Goal: Use online tool/utility: Utilize a website feature to perform a specific function

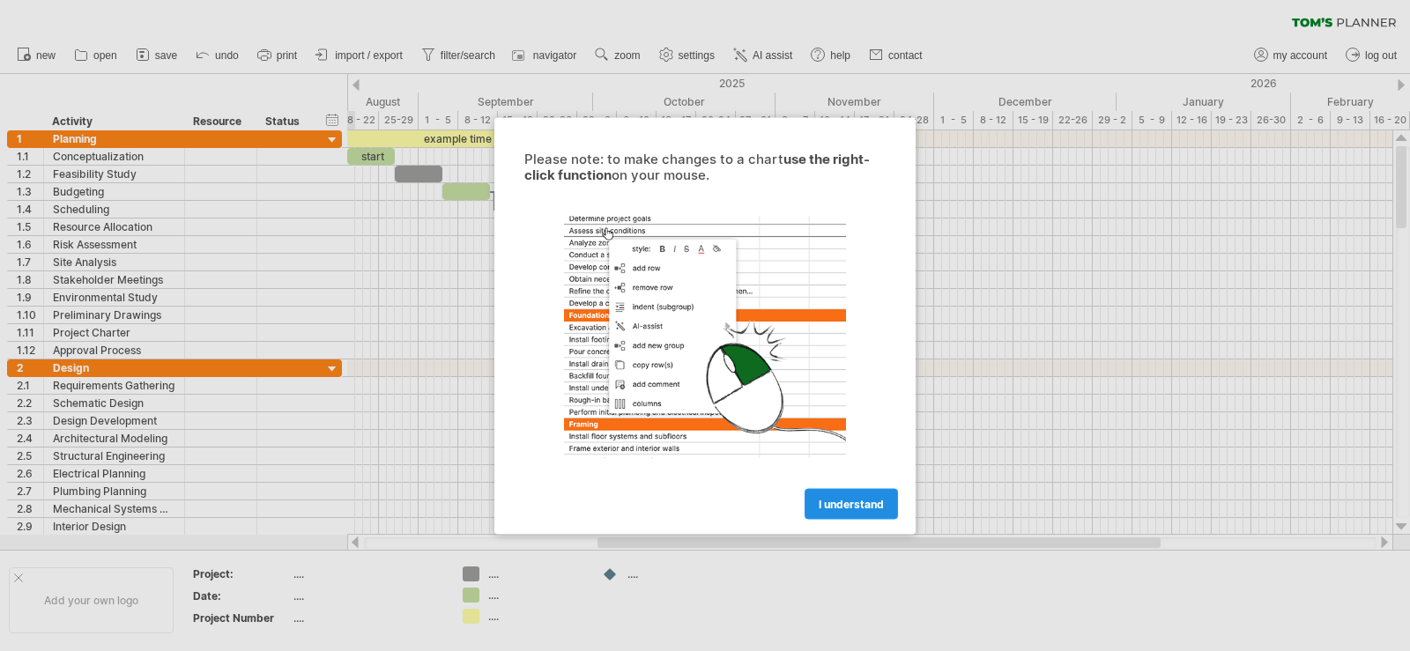
click at [866, 503] on span "I understand" at bounding box center [851, 503] width 65 height 13
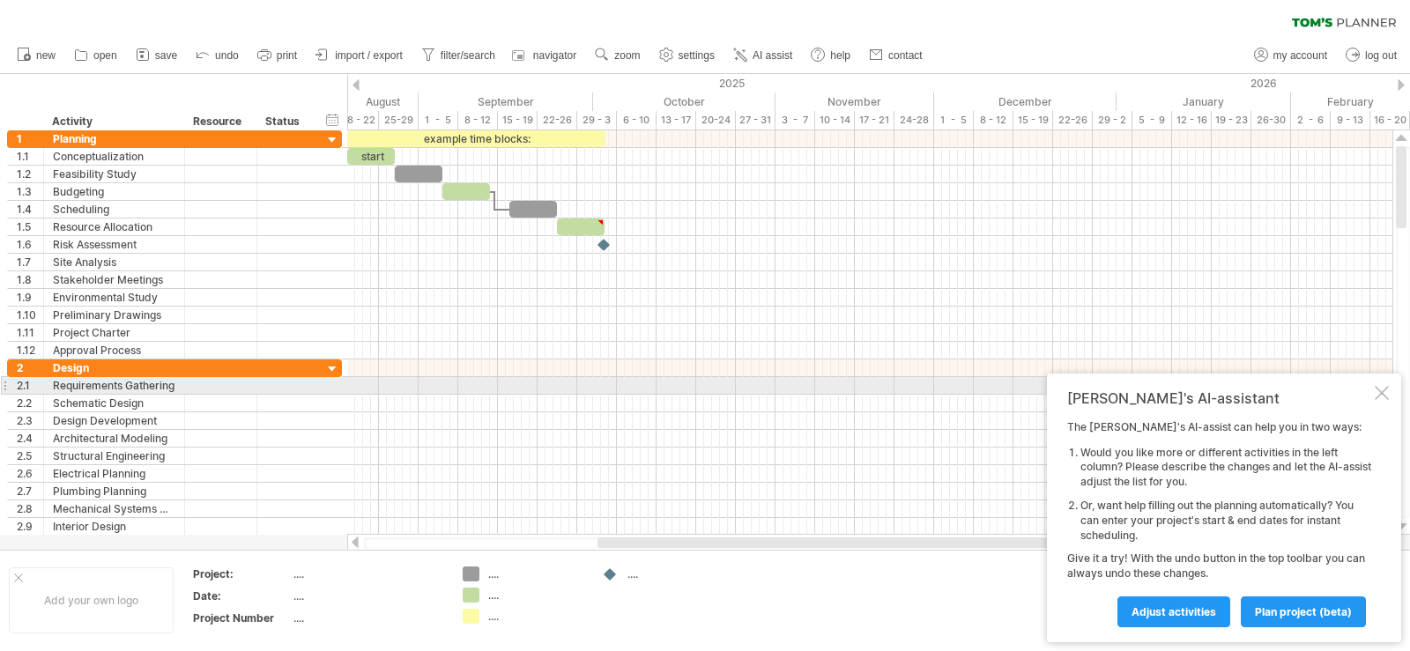
click at [1379, 386] on div at bounding box center [1382, 393] width 14 height 14
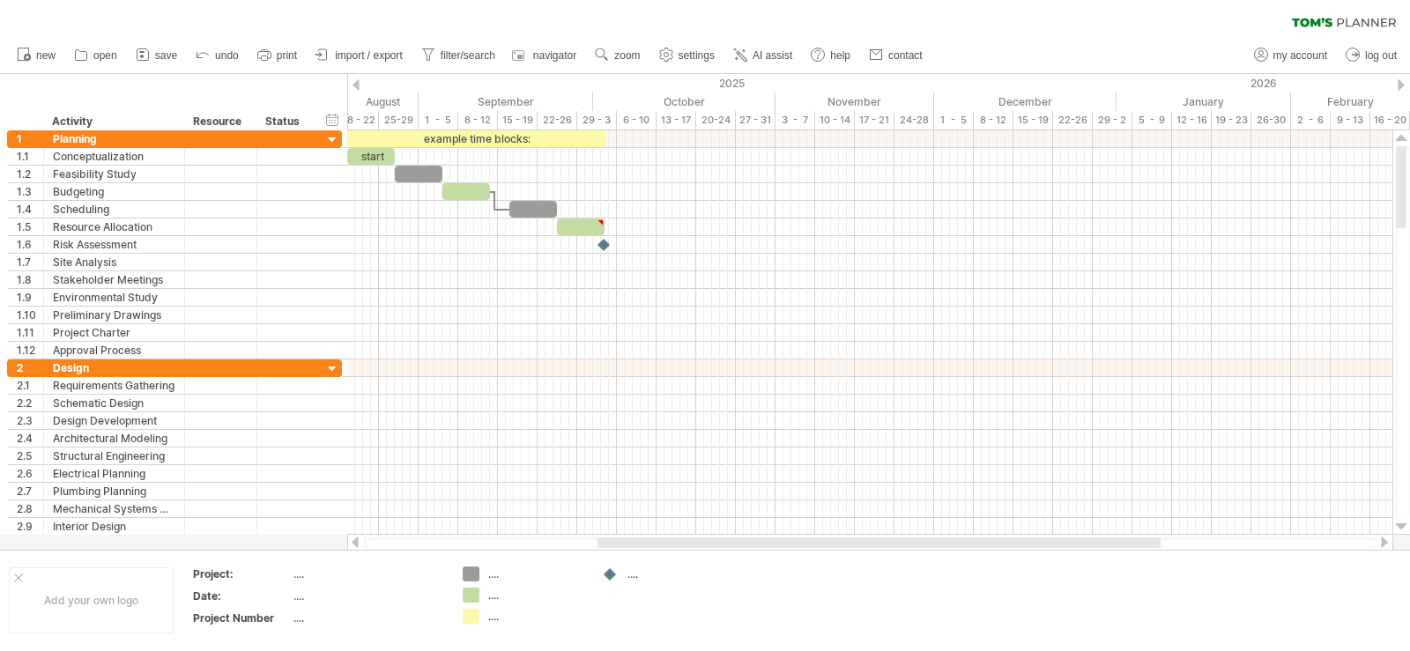
click at [358, 82] on div at bounding box center [356, 84] width 7 height 11
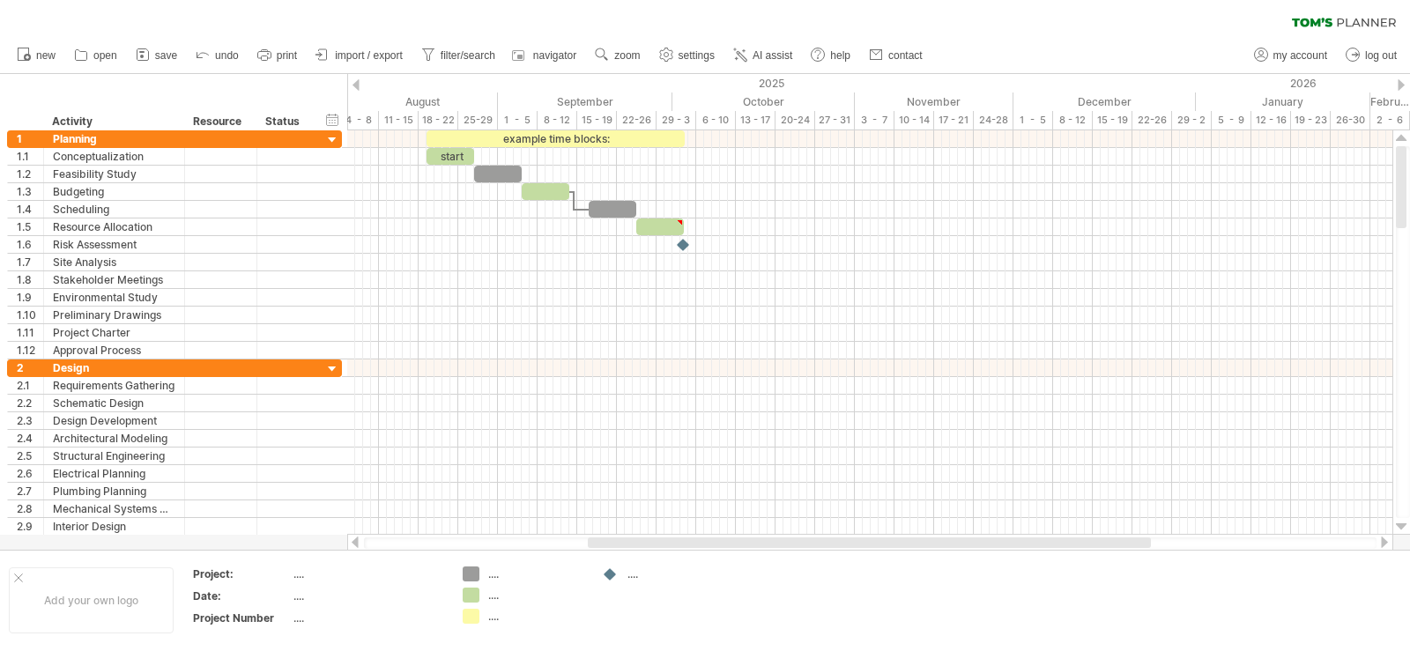
click at [358, 82] on div at bounding box center [356, 84] width 7 height 11
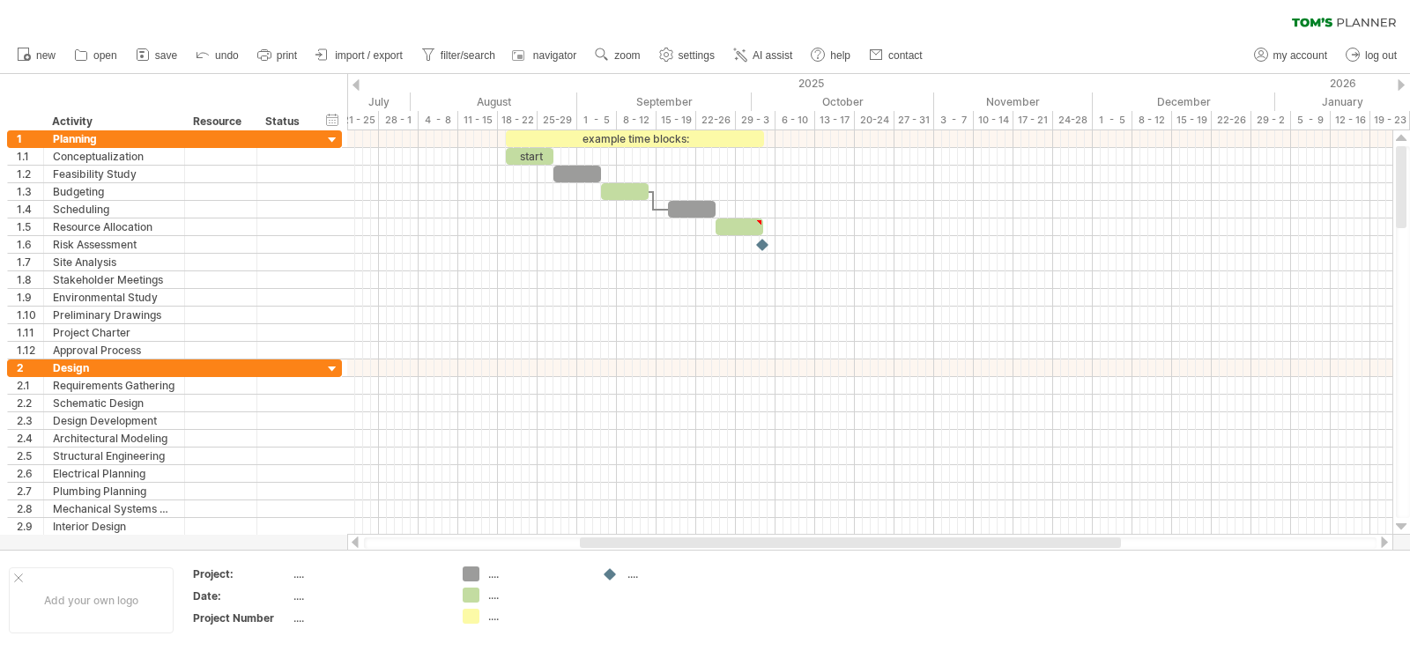
click at [358, 82] on div at bounding box center [356, 84] width 7 height 11
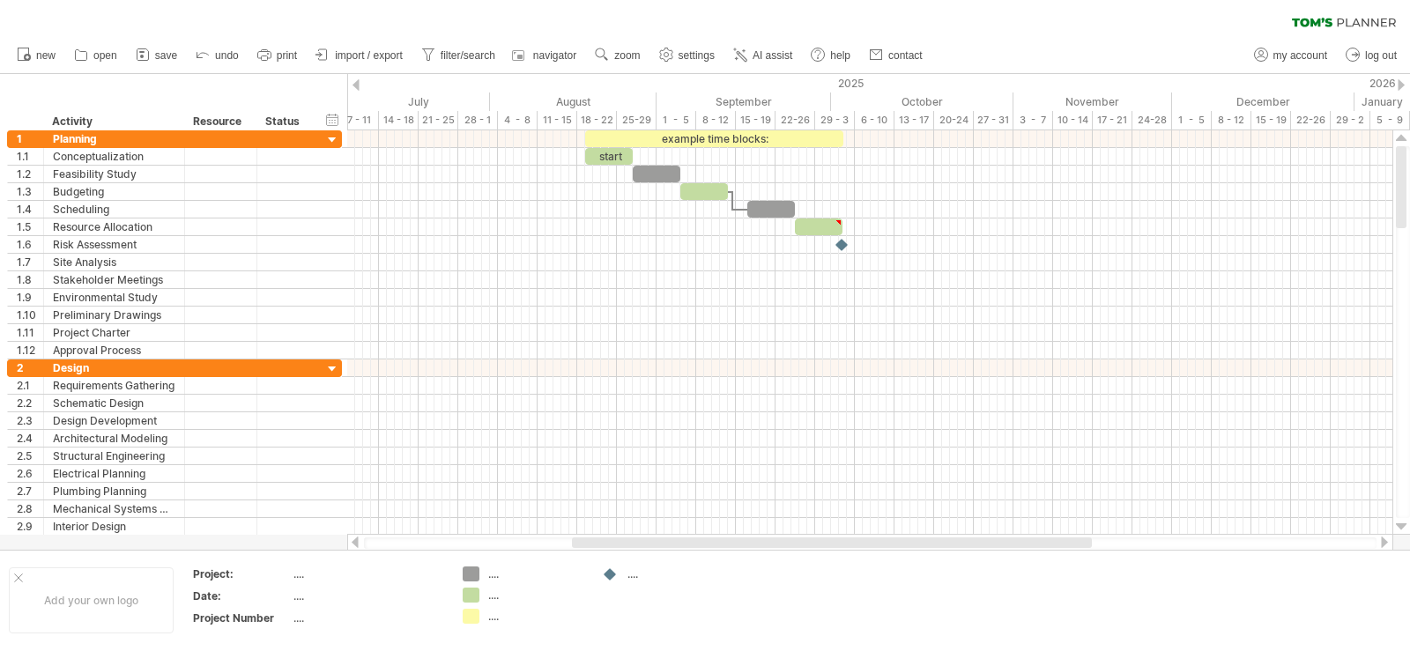
click at [358, 82] on div at bounding box center [356, 84] width 7 height 11
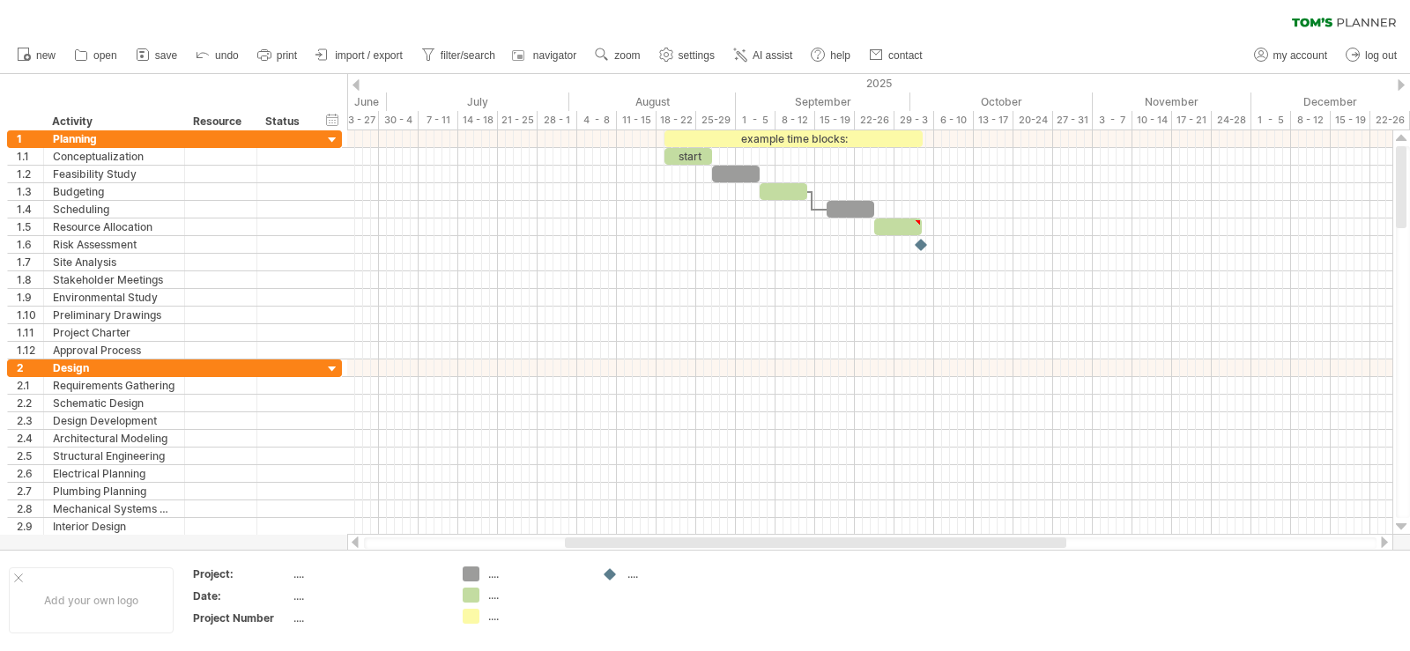
click at [358, 82] on div at bounding box center [356, 84] width 7 height 11
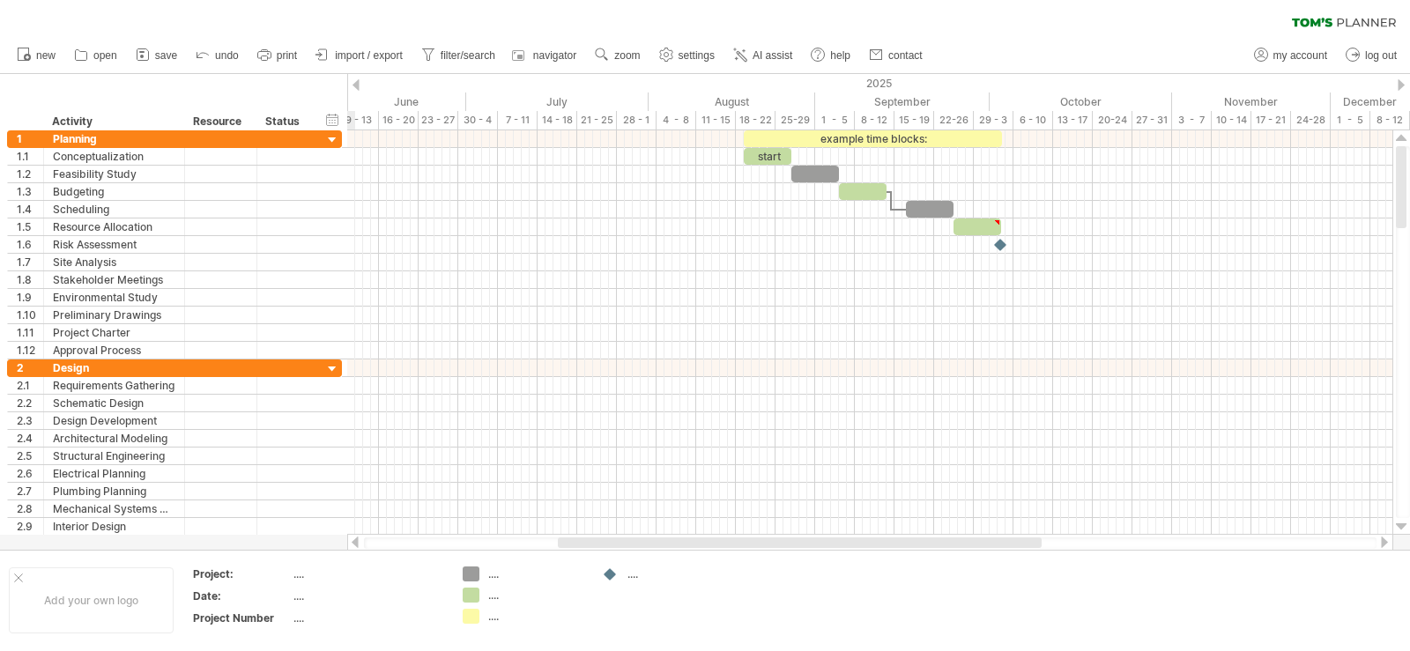
click at [358, 82] on div at bounding box center [356, 84] width 7 height 11
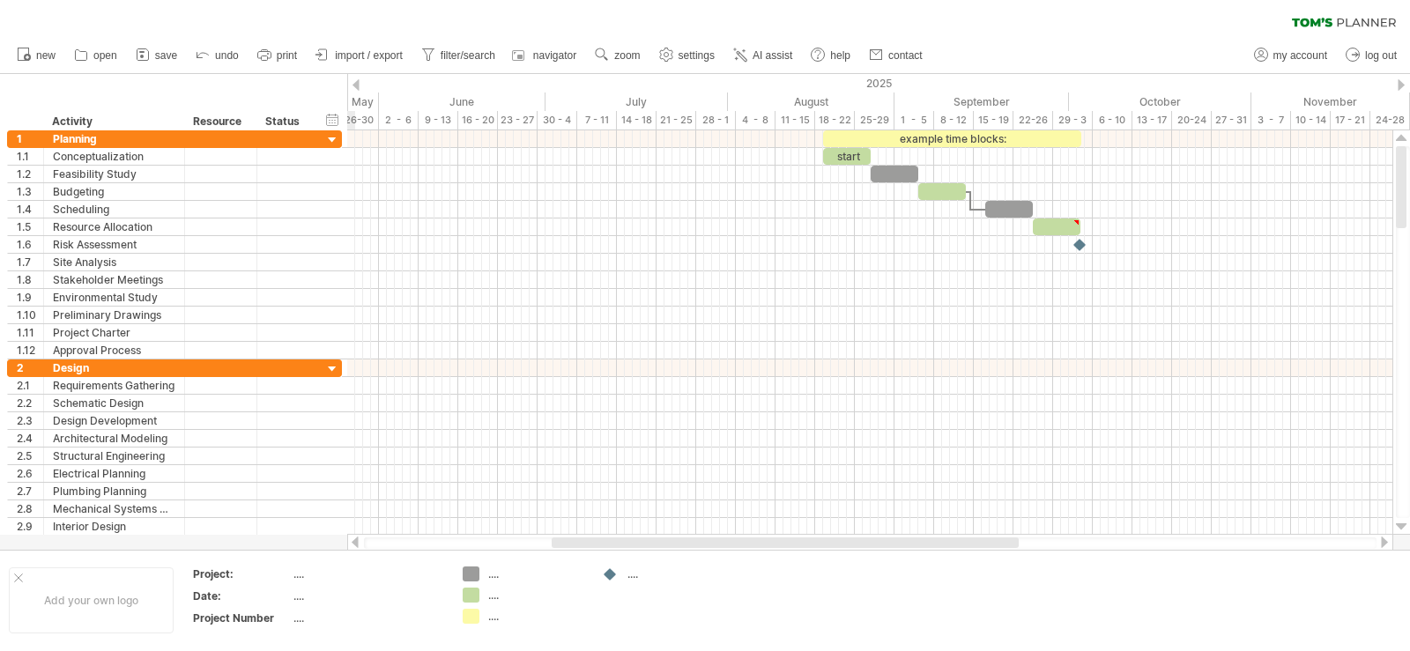
click at [358, 82] on div at bounding box center [356, 84] width 7 height 11
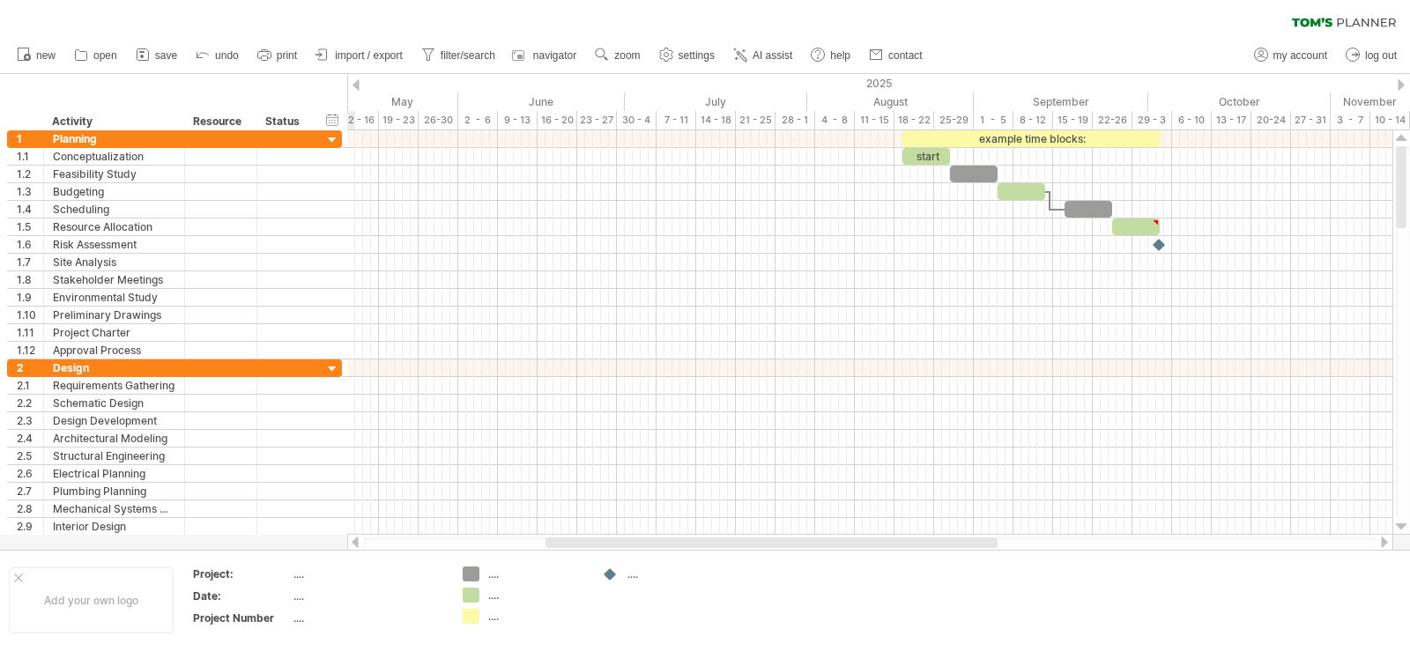
click at [358, 82] on div at bounding box center [356, 84] width 7 height 11
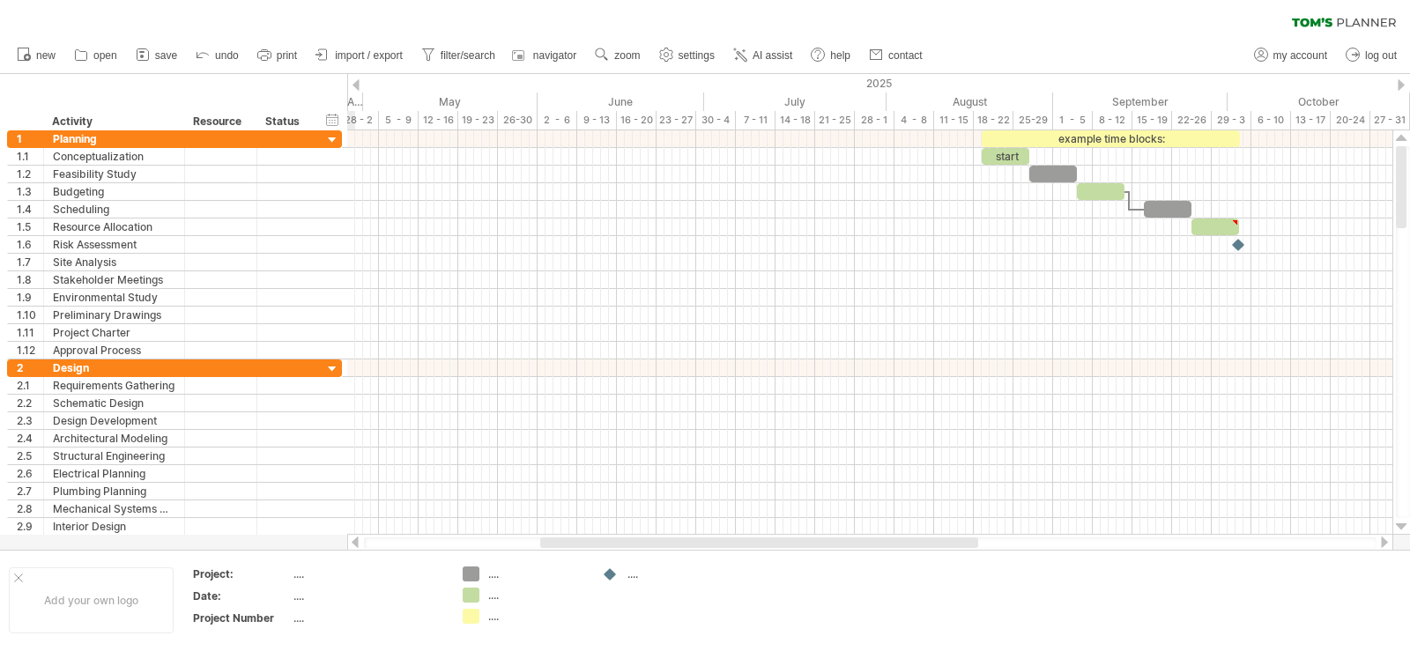
click at [357, 83] on div at bounding box center [356, 84] width 7 height 11
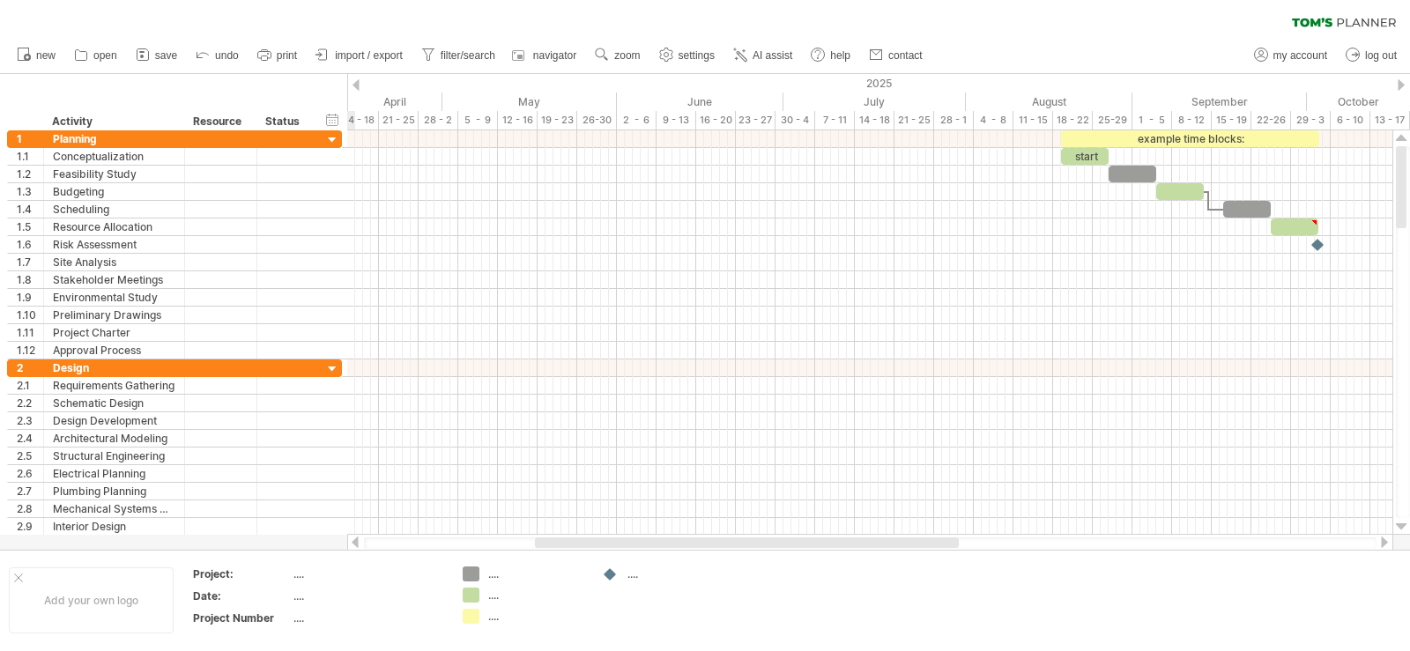
click at [357, 83] on div at bounding box center [356, 84] width 7 height 11
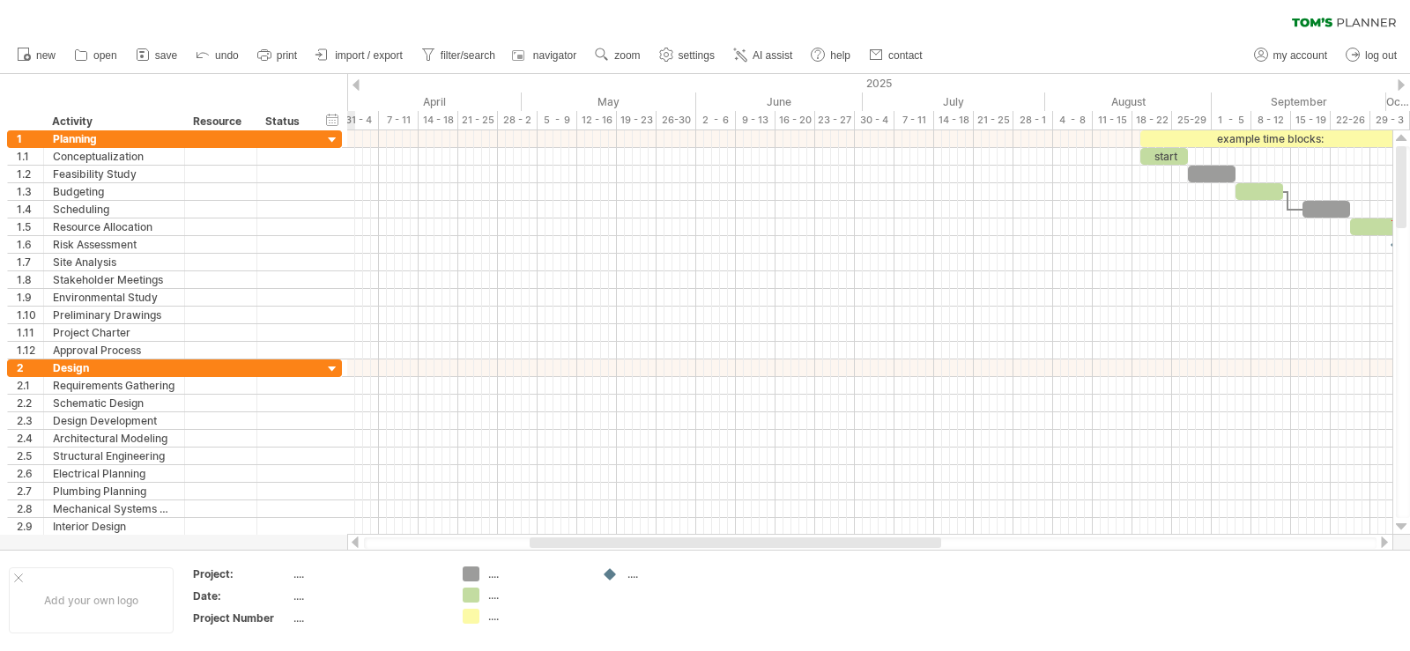
click at [357, 83] on div at bounding box center [356, 84] width 7 height 11
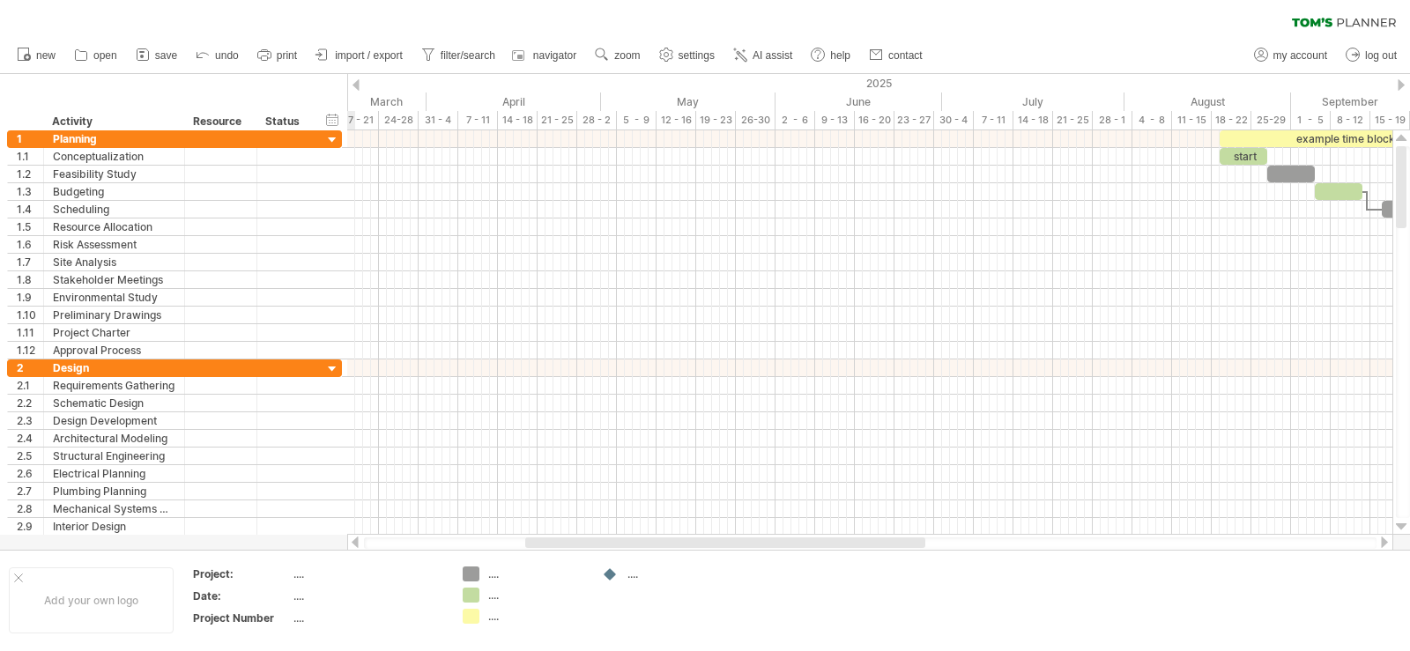
click at [357, 83] on div at bounding box center [356, 84] width 7 height 11
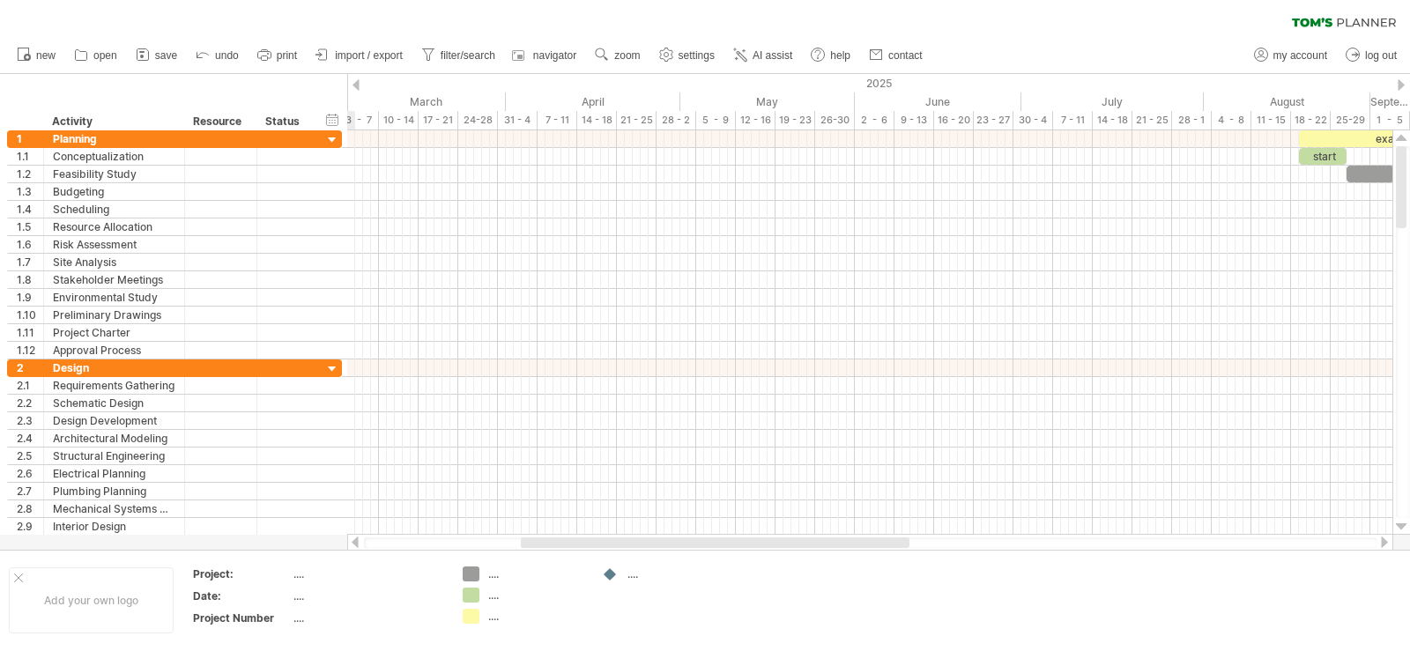
click at [357, 83] on div at bounding box center [356, 84] width 7 height 11
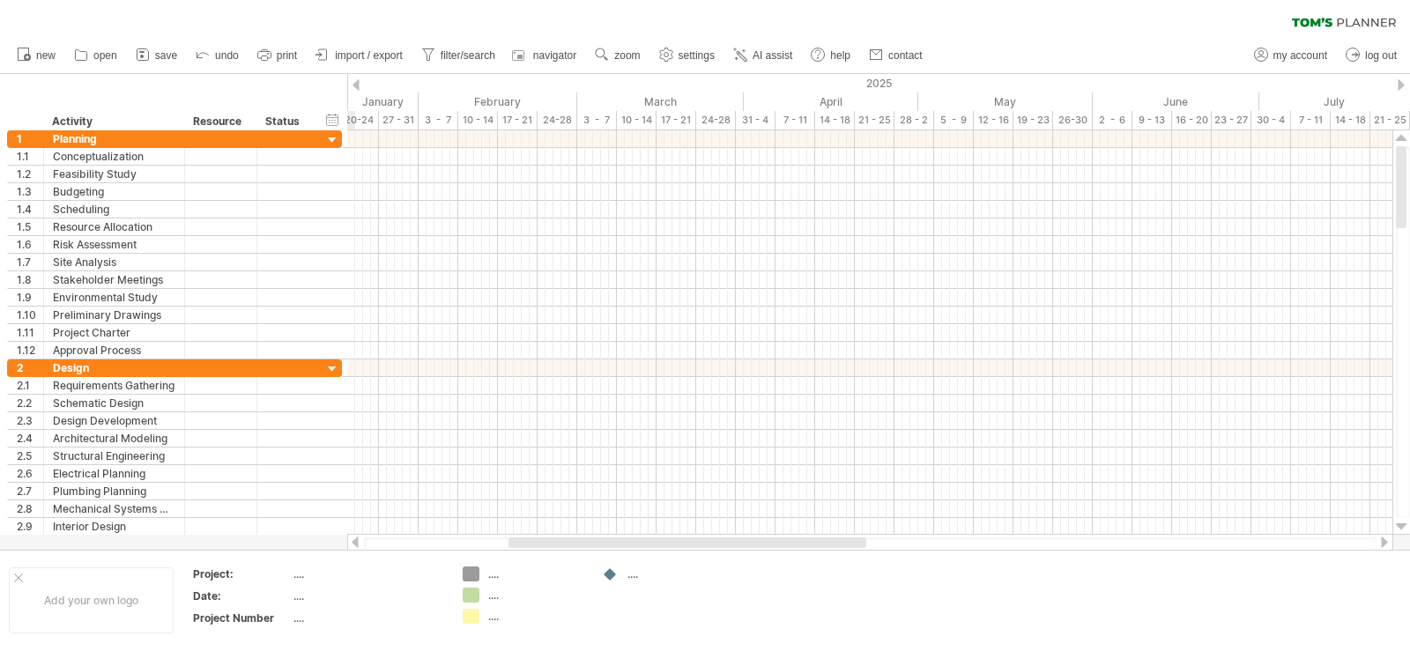
click at [357, 83] on div at bounding box center [356, 84] width 7 height 11
click at [353, 82] on div at bounding box center [356, 84] width 7 height 11
drag, startPoint x: 627, startPoint y: 541, endPoint x: 457, endPoint y: 541, distance: 170.1
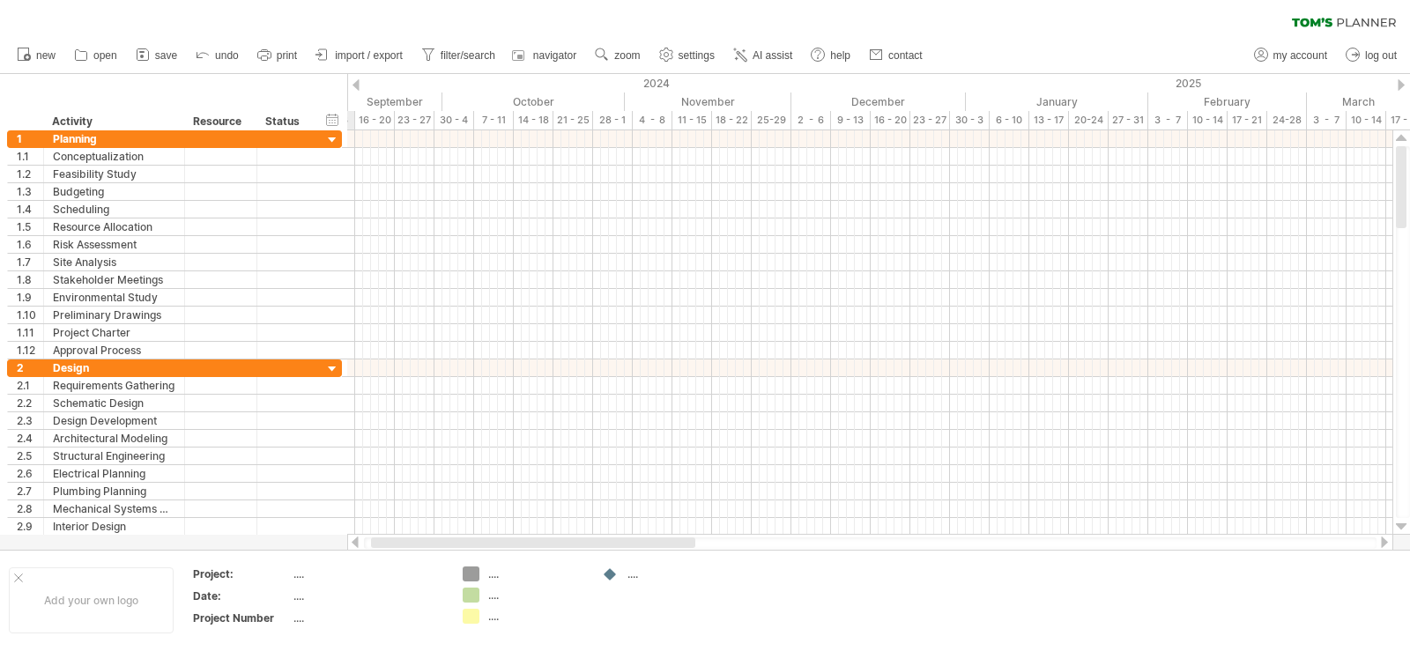
click at [457, 541] on div at bounding box center [533, 543] width 324 height 11
click at [357, 80] on div at bounding box center [356, 84] width 7 height 11
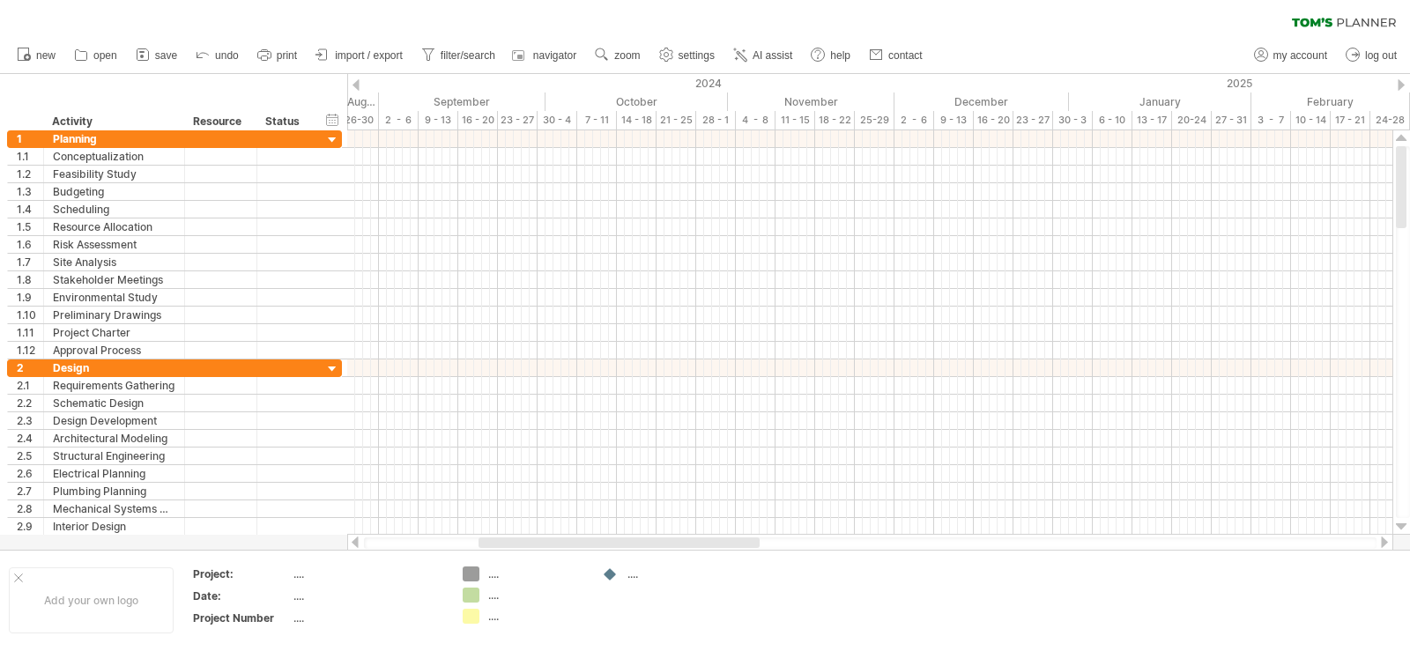
click at [356, 83] on div at bounding box center [356, 84] width 7 height 11
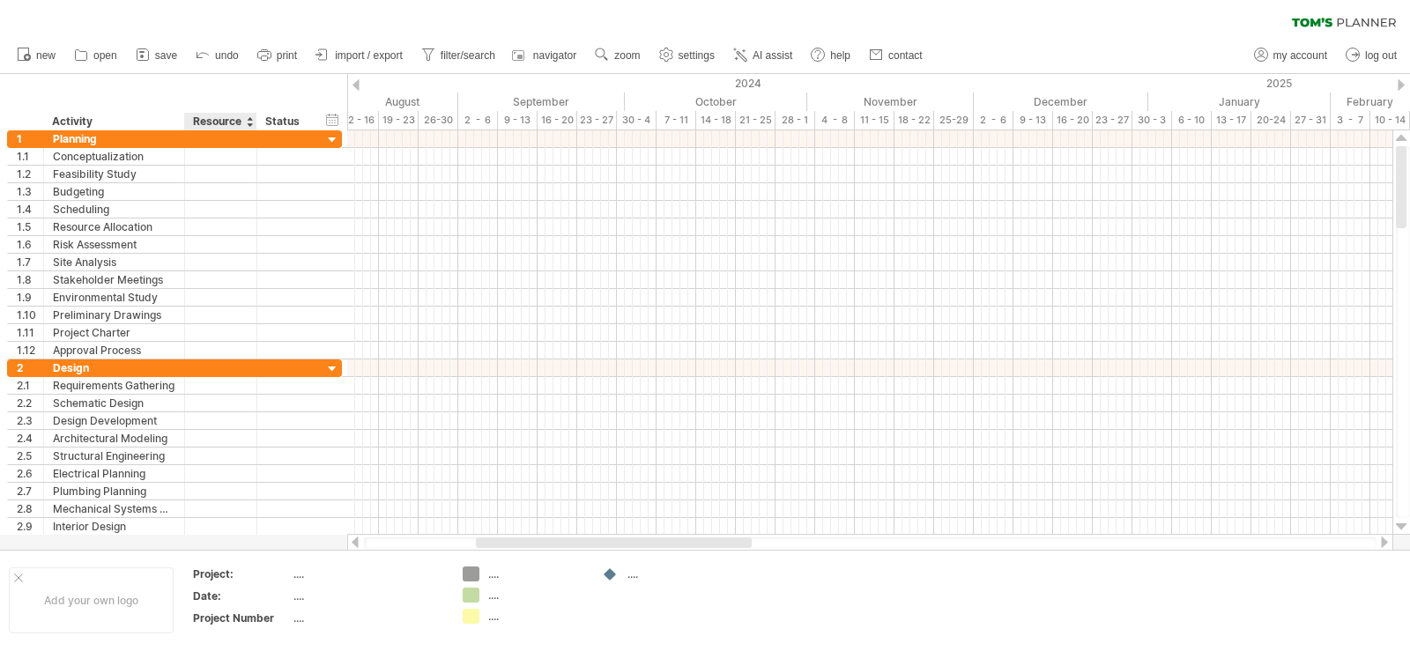
click at [239, 122] on div "Resource" at bounding box center [220, 122] width 54 height 18
click at [249, 123] on div at bounding box center [249, 122] width 7 height 18
click at [153, 119] on div "Activity" at bounding box center [113, 122] width 123 height 18
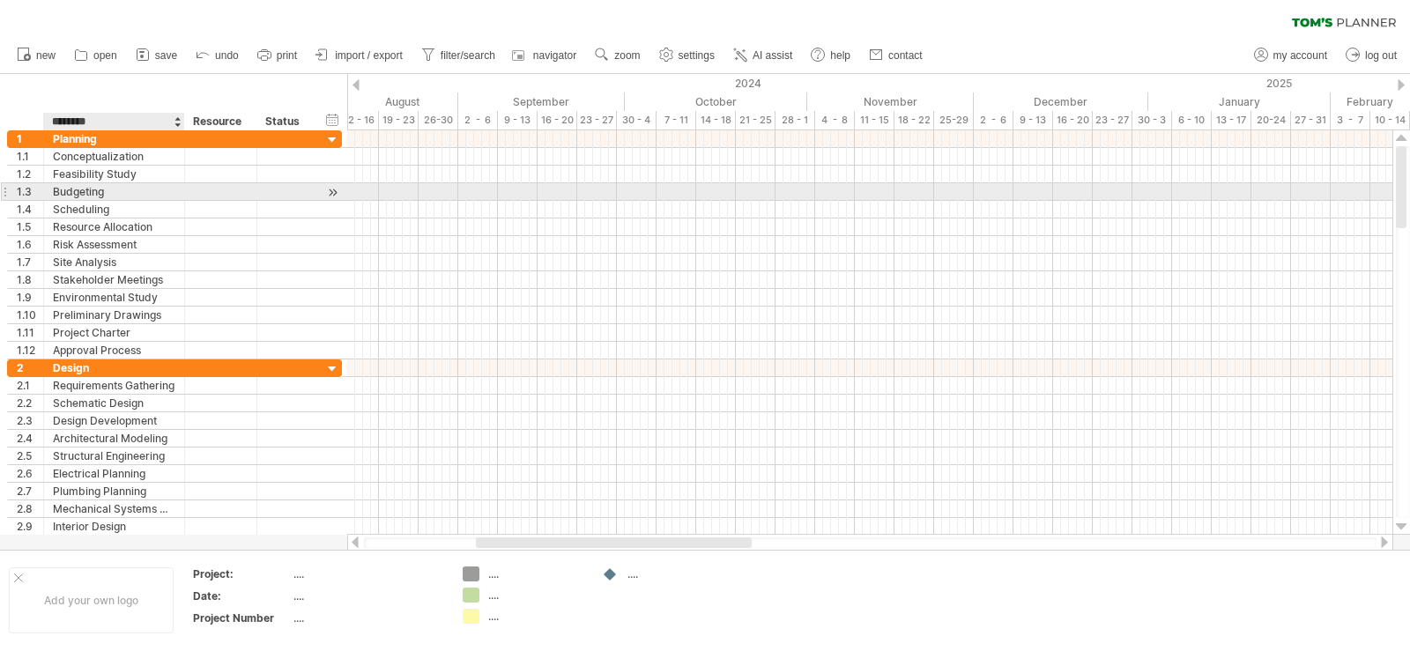
click at [177, 186] on div "********* Budgeting" at bounding box center [114, 191] width 141 height 17
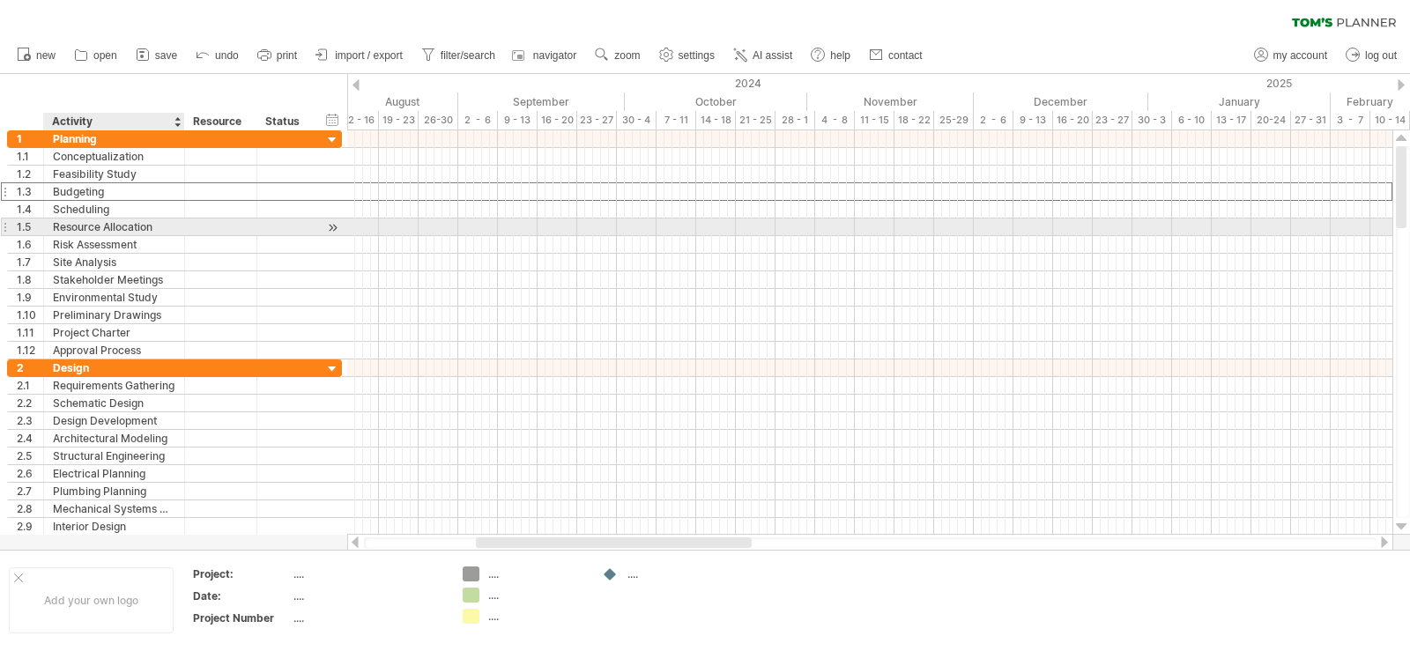
click at [118, 232] on div "Resource Allocation" at bounding box center [114, 227] width 123 height 17
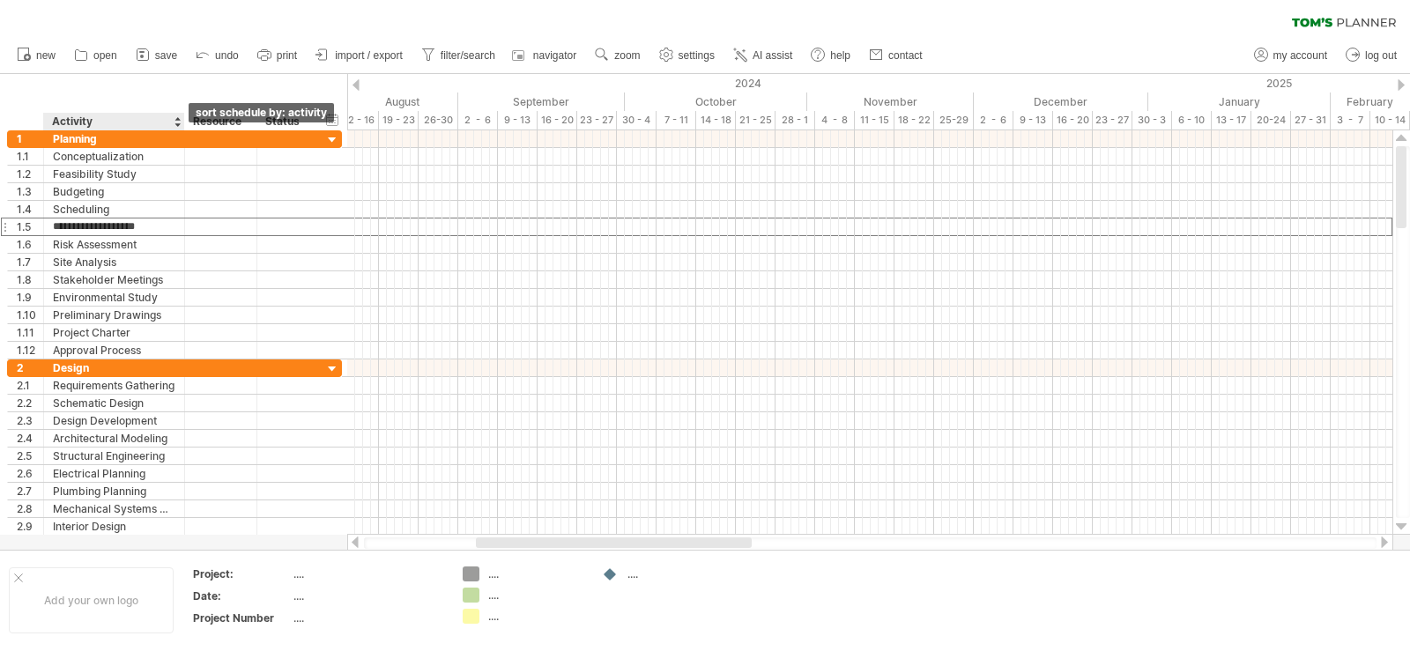
click at [177, 123] on div at bounding box center [177, 122] width 7 height 18
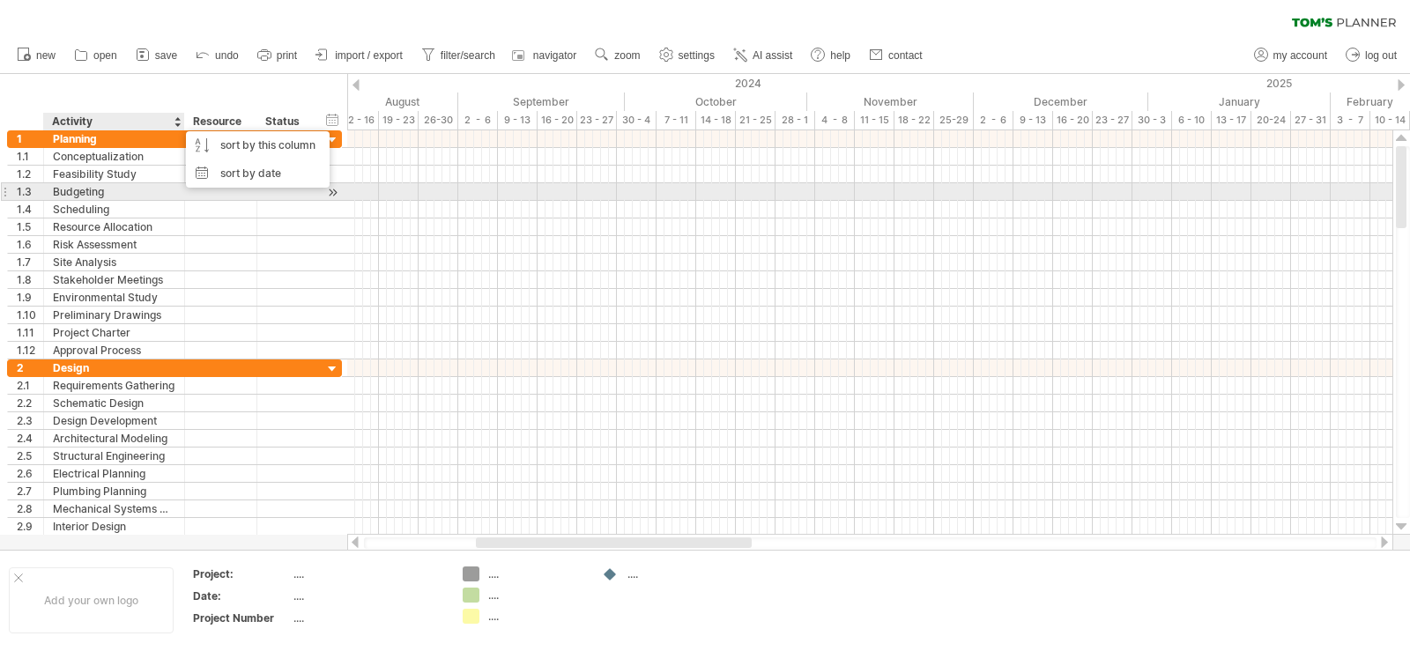
click at [103, 192] on div "Budgeting" at bounding box center [114, 191] width 123 height 17
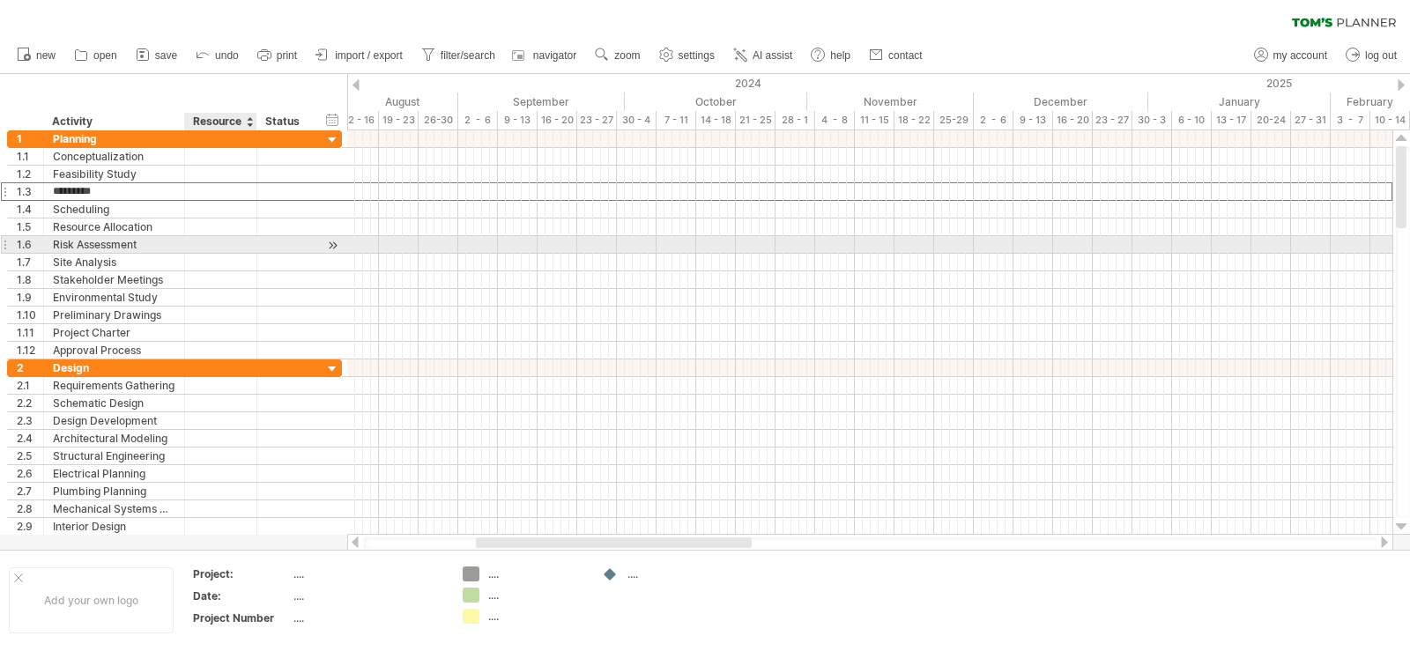
click at [241, 241] on div at bounding box center [221, 244] width 54 height 17
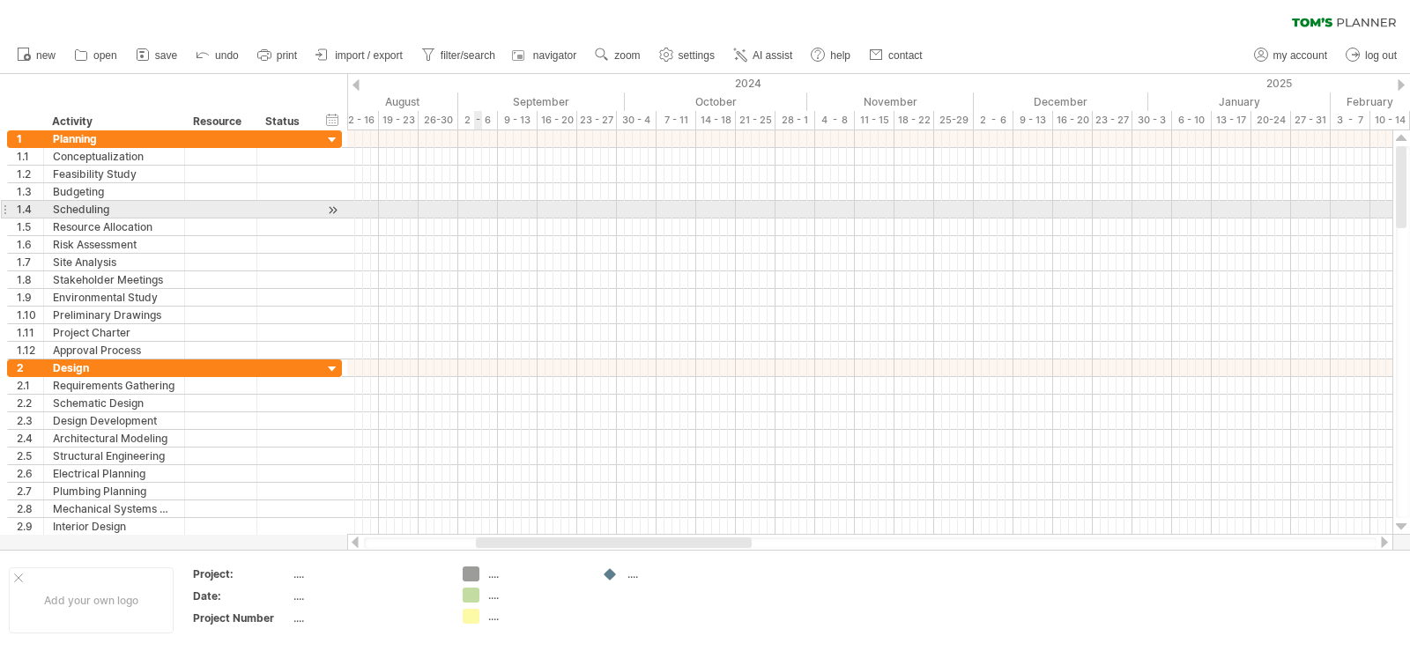
click at [474, 218] on div at bounding box center [869, 210] width 1045 height 18
